Goal: Transaction & Acquisition: Purchase product/service

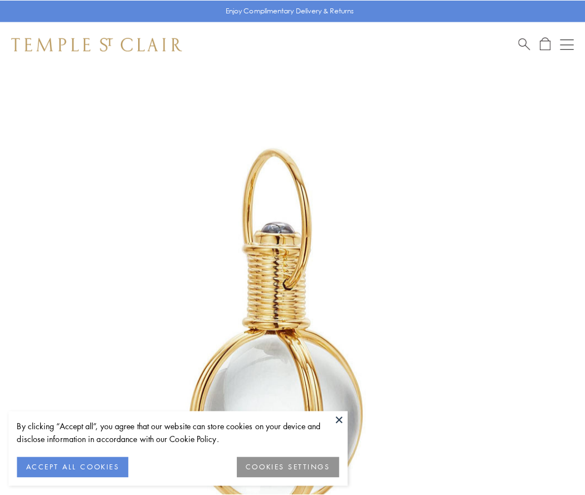
scroll to position [291, 0]
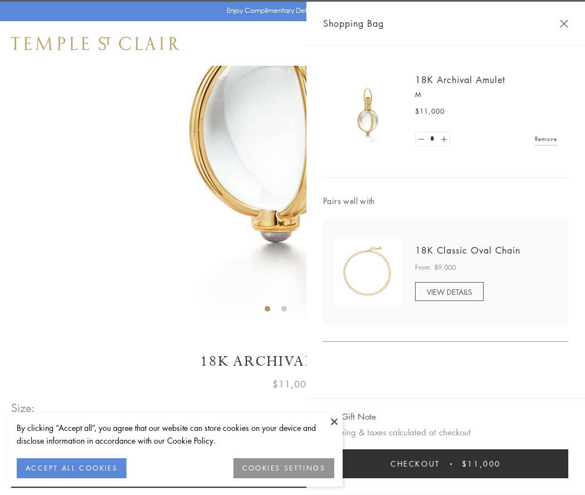
click at [446, 463] on button "Checkout $11,000" at bounding box center [445, 463] width 245 height 29
